Goal: Task Accomplishment & Management: Use online tool/utility

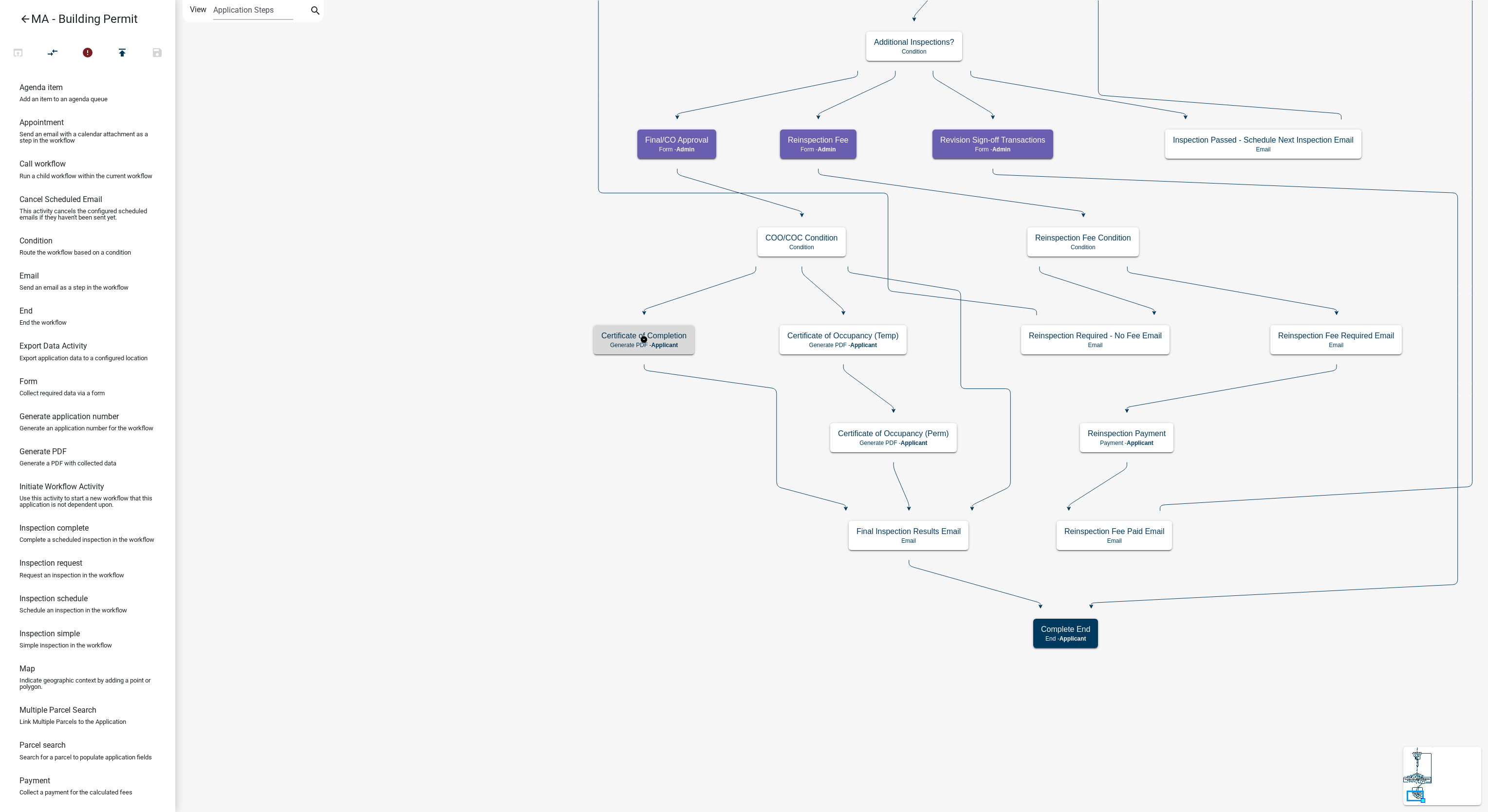
click at [651, 340] on div "Certificate of Completion Generate PDF - Applicant" at bounding box center [644, 340] width 100 height 29
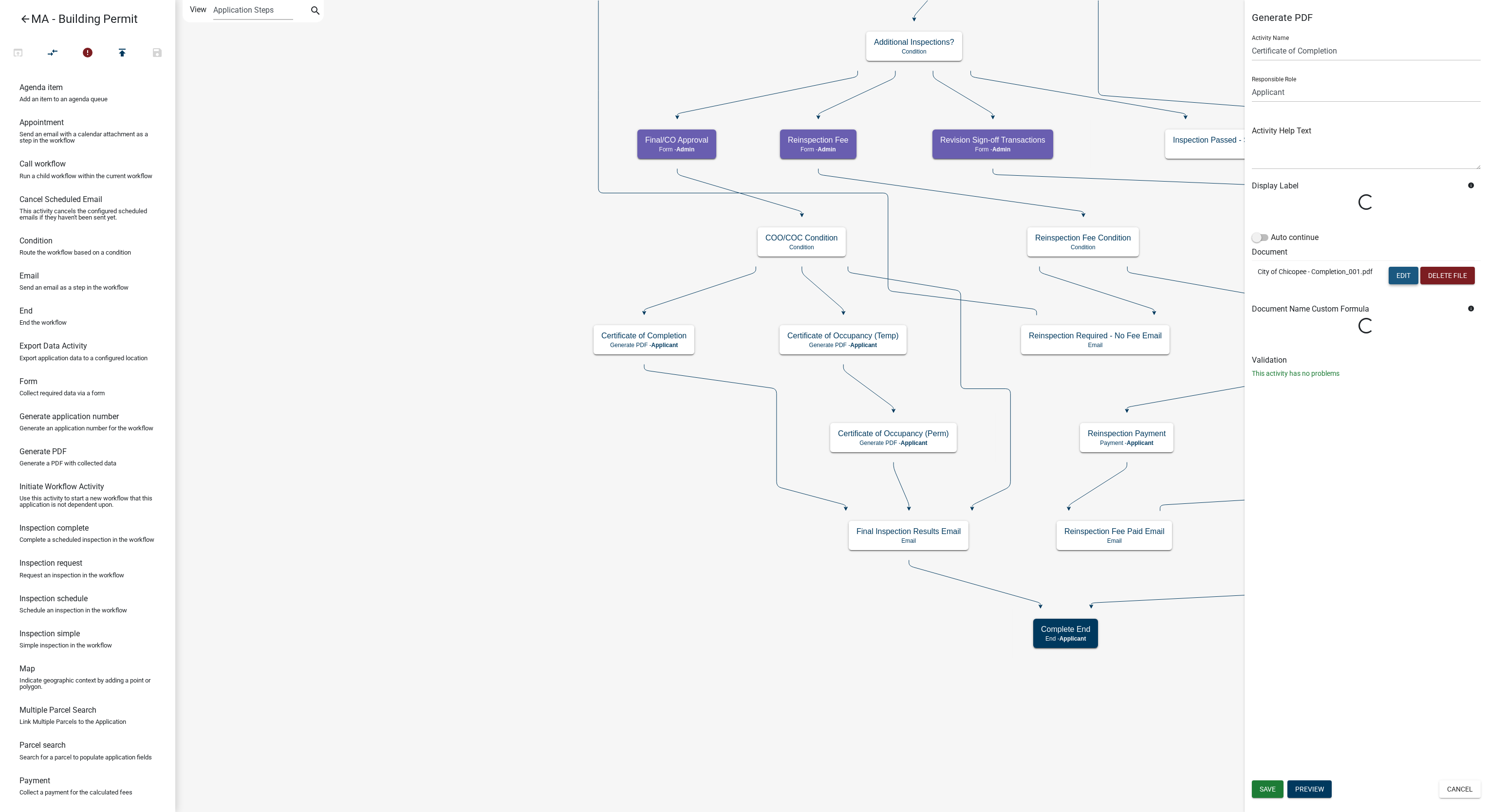
click at [1391, 279] on button "Edit" at bounding box center [1403, 275] width 30 height 17
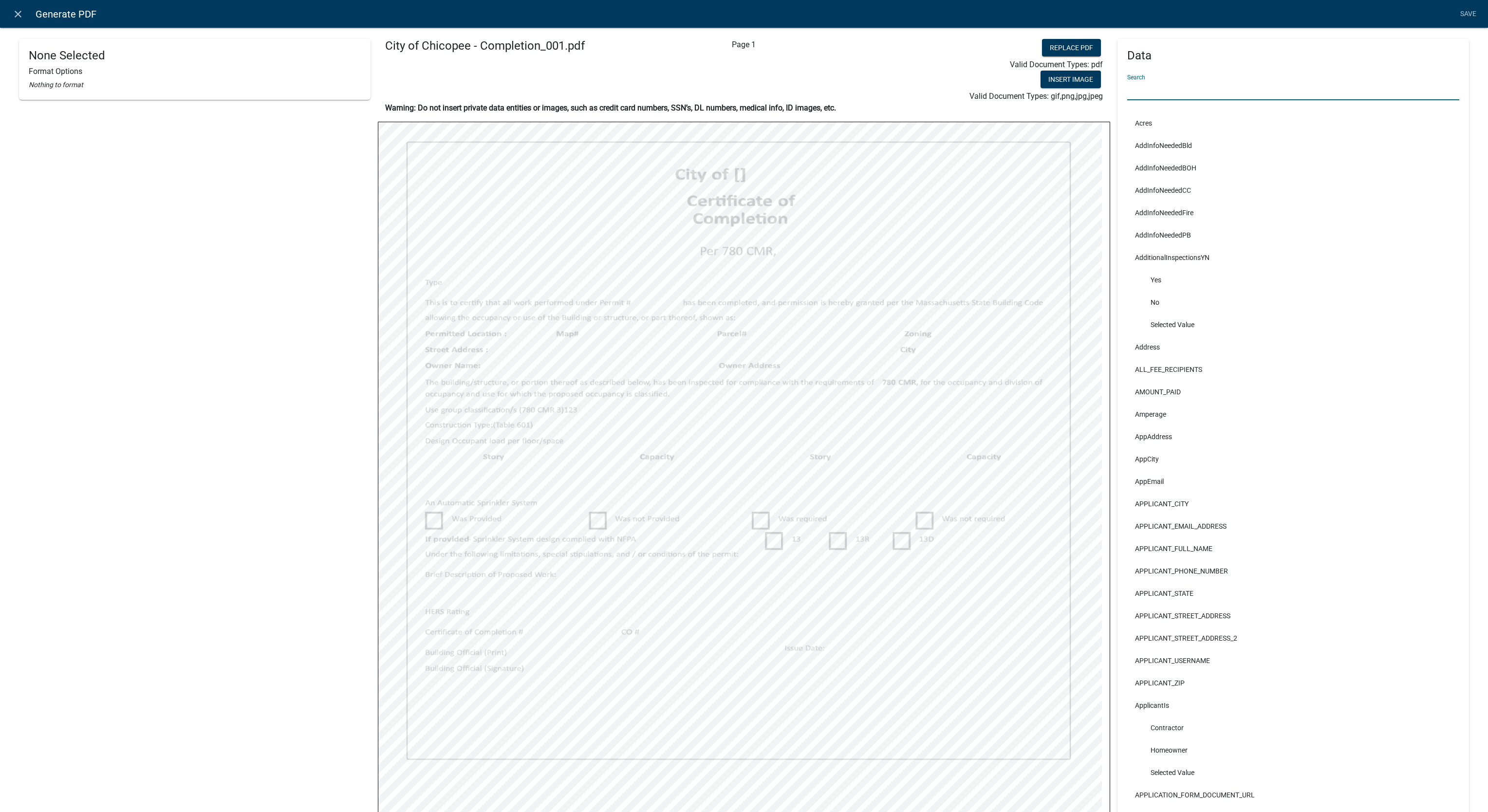
click at [1197, 98] on input "text" at bounding box center [1293, 90] width 332 height 20
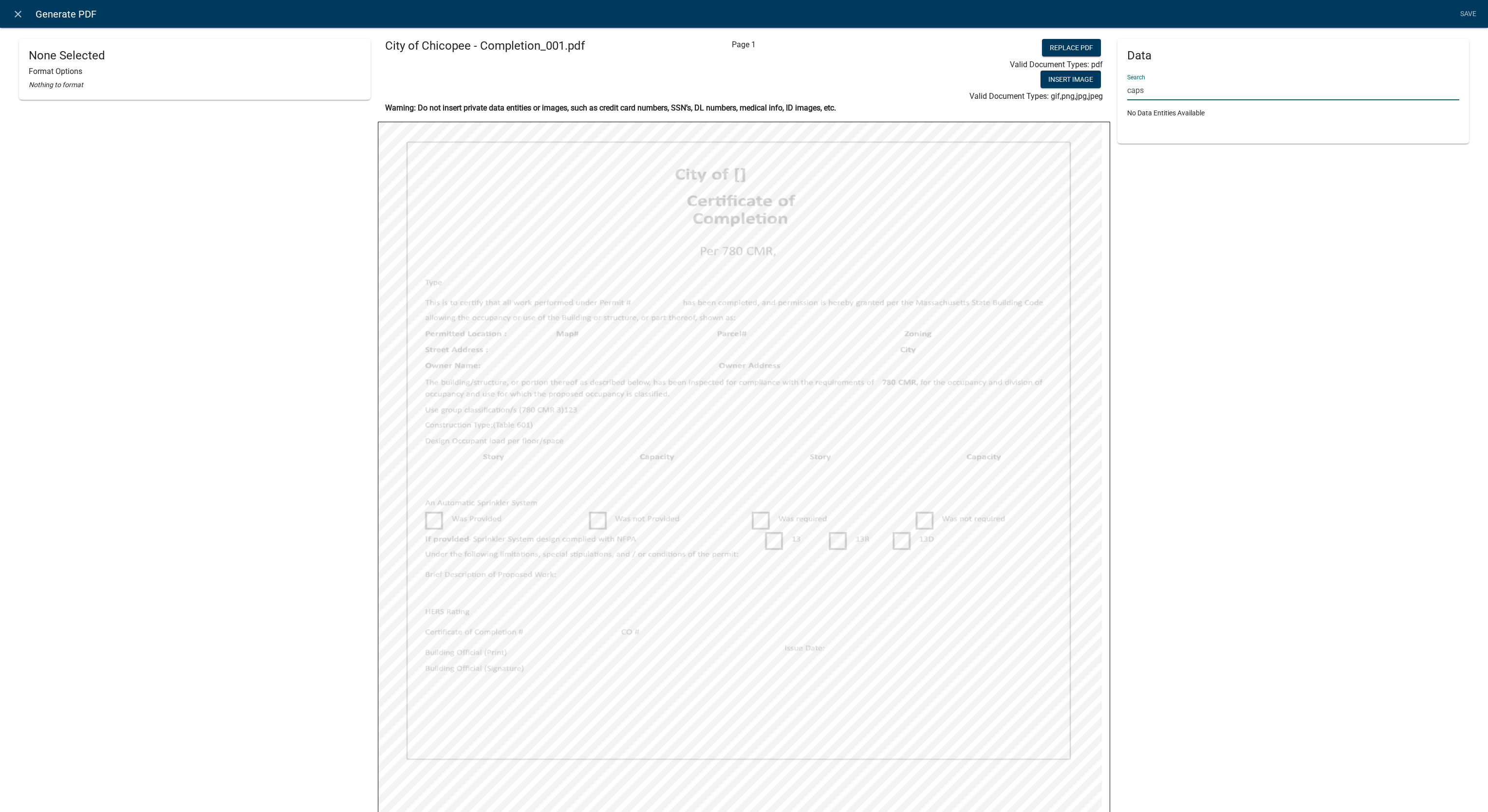
type input "caps"
click at [1162, 270] on div "Data Search caps No Data Entities Available" at bounding box center [1292, 519] width 351 height 961
click at [193, 163] on div "None Selected Format Options Nothing to format" at bounding box center [194, 519] width 351 height 961
